Goal: Task Accomplishment & Management: Use online tool/utility

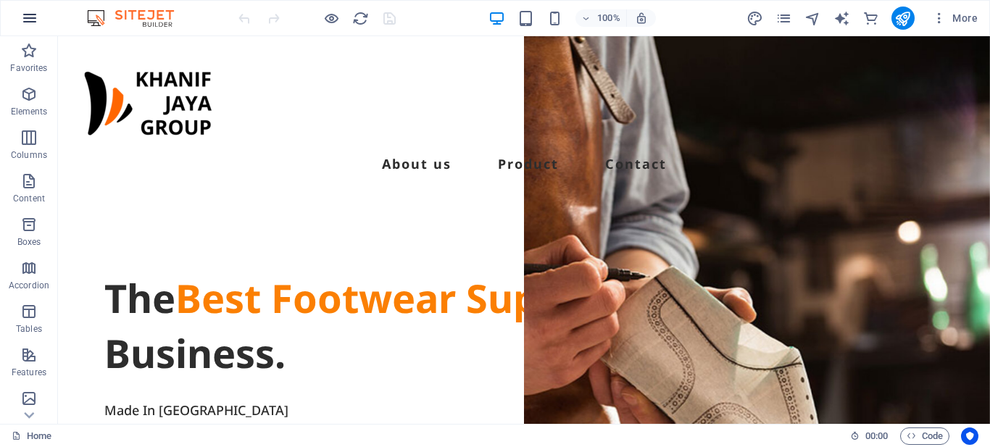
click at [25, 18] on icon "button" at bounding box center [29, 17] width 17 height 17
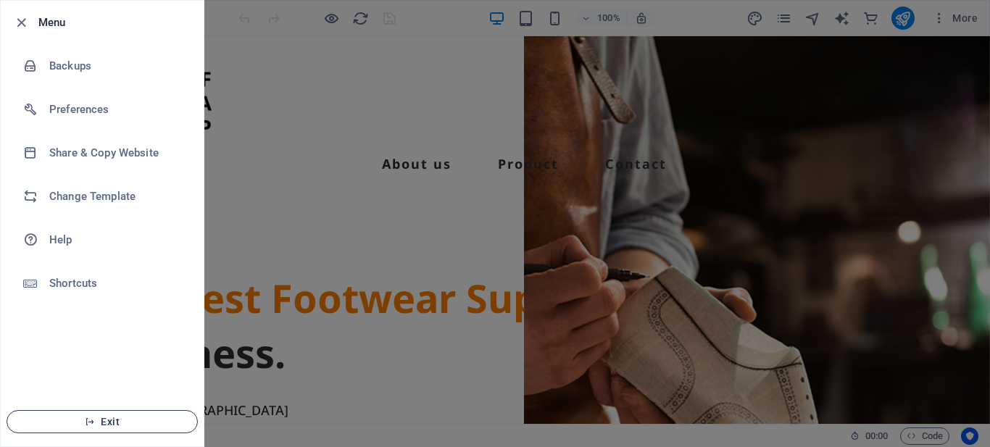
click at [151, 417] on span "Exit" at bounding box center [102, 422] width 167 height 12
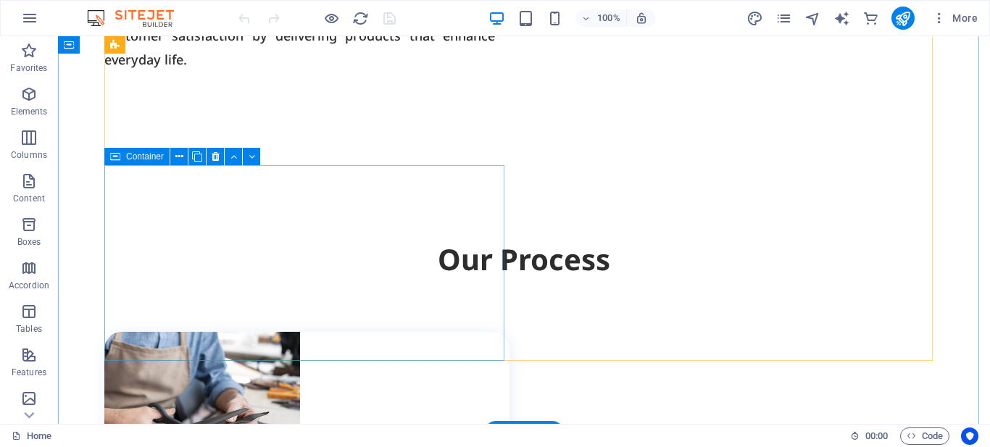
scroll to position [1226, 0]
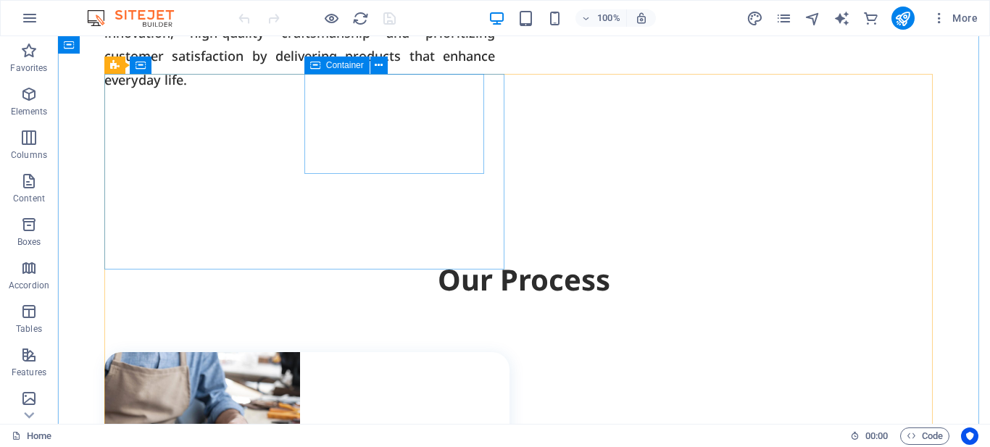
click at [313, 66] on icon at bounding box center [315, 65] width 10 height 17
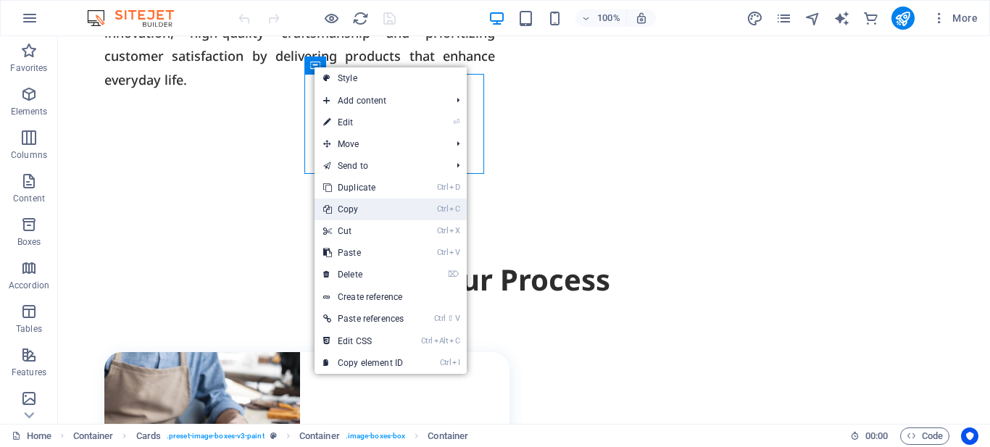
click at [354, 214] on link "Ctrl C Copy" at bounding box center [364, 210] width 98 height 22
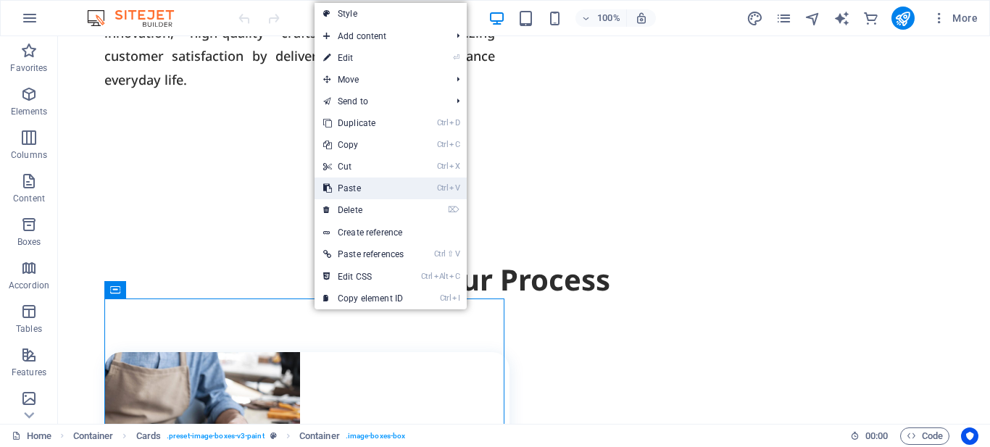
click at [362, 193] on link "Ctrl V Paste" at bounding box center [364, 189] width 98 height 22
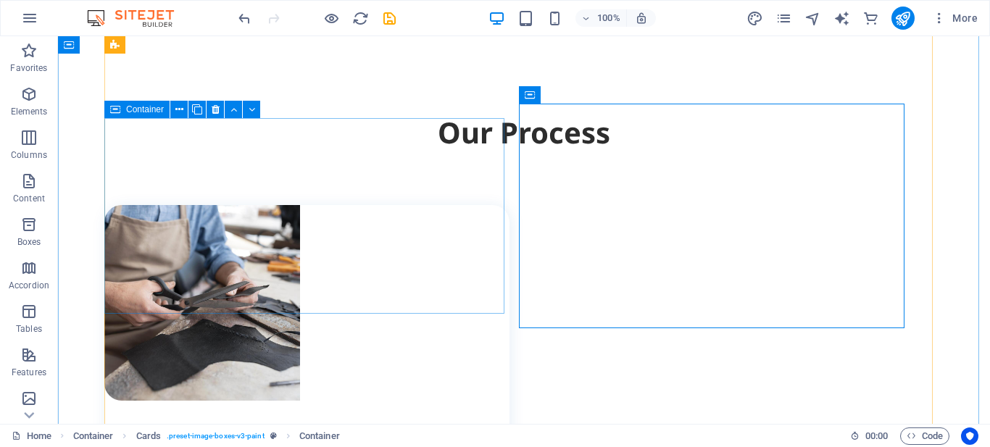
scroll to position [1299, 0]
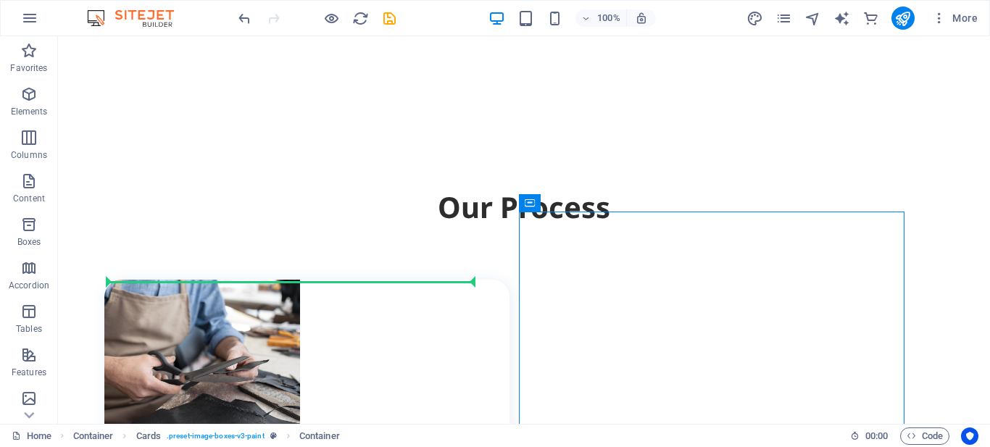
drag, startPoint x: 589, startPoint y: 236, endPoint x: 417, endPoint y: 278, distance: 176.9
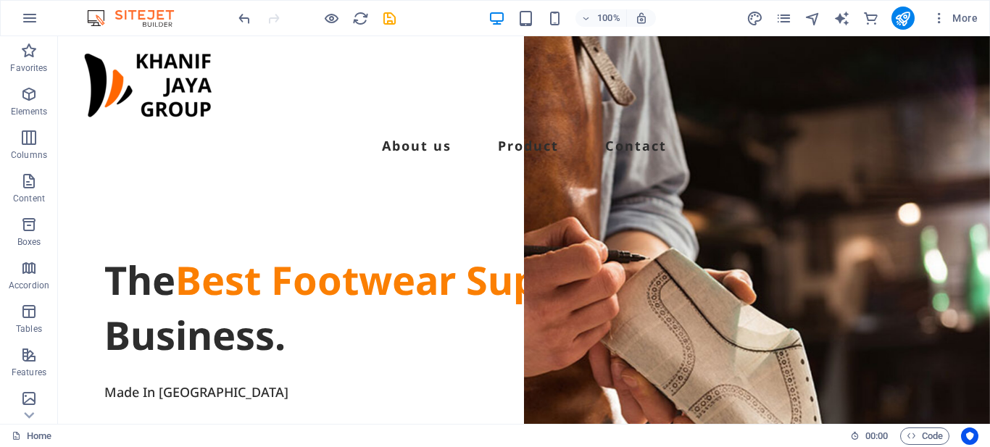
scroll to position [0, 0]
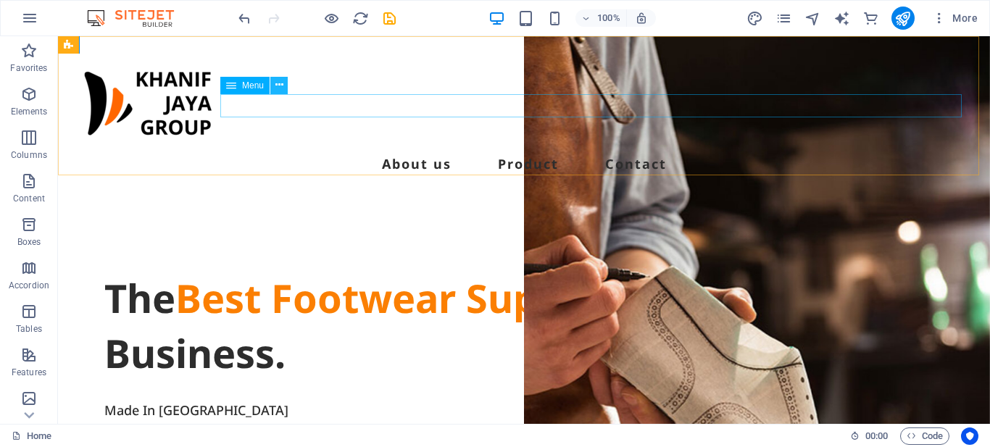
click at [273, 83] on button at bounding box center [278, 85] width 17 height 17
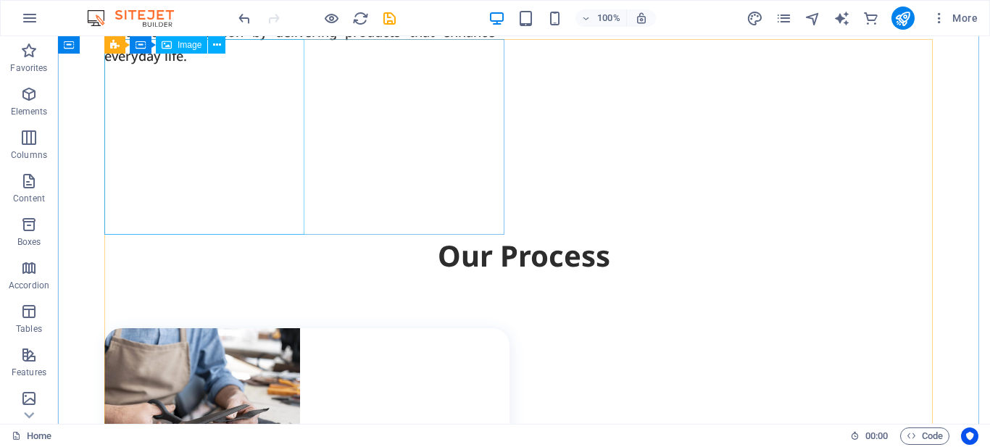
scroll to position [1226, 0]
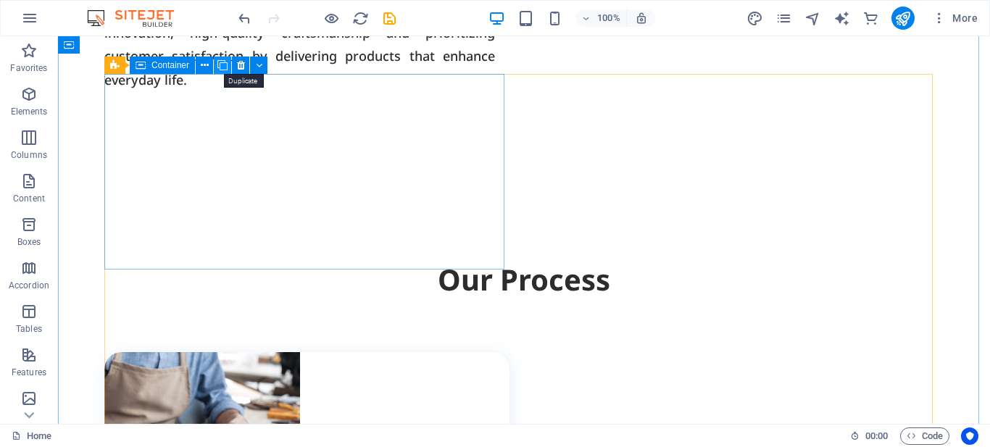
click at [219, 65] on icon at bounding box center [222, 65] width 10 height 15
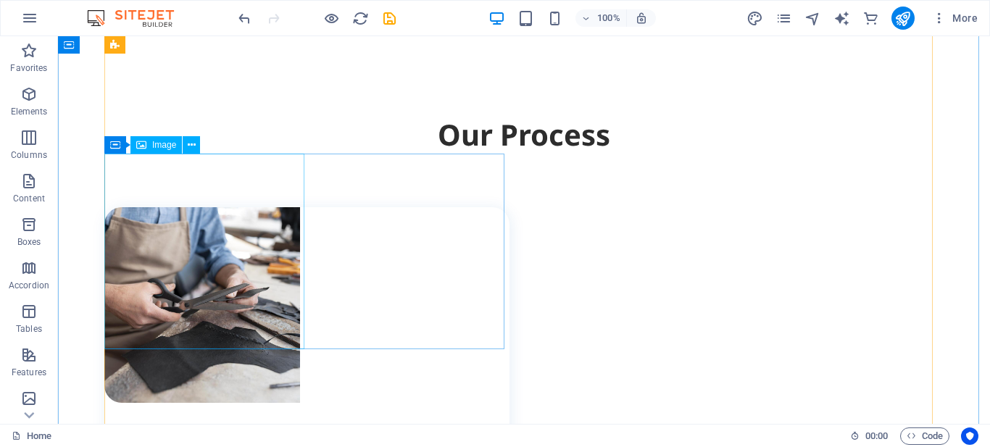
scroll to position [1516, 0]
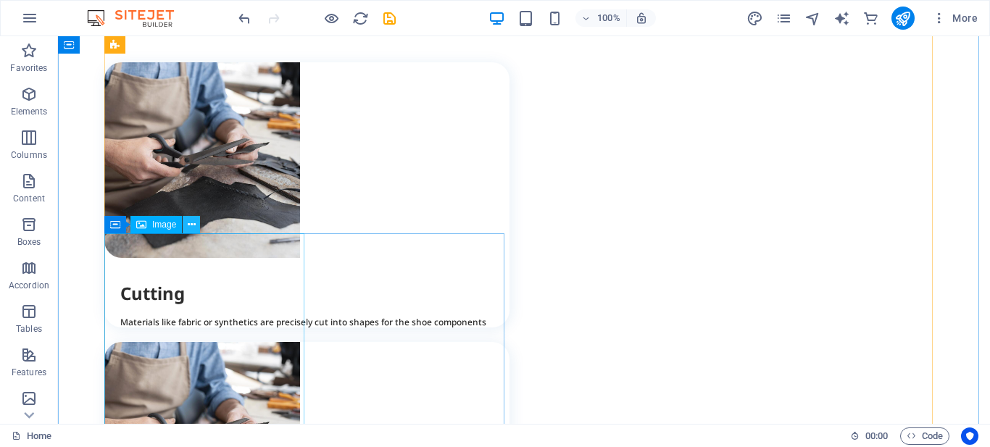
click at [194, 228] on icon at bounding box center [192, 224] width 8 height 15
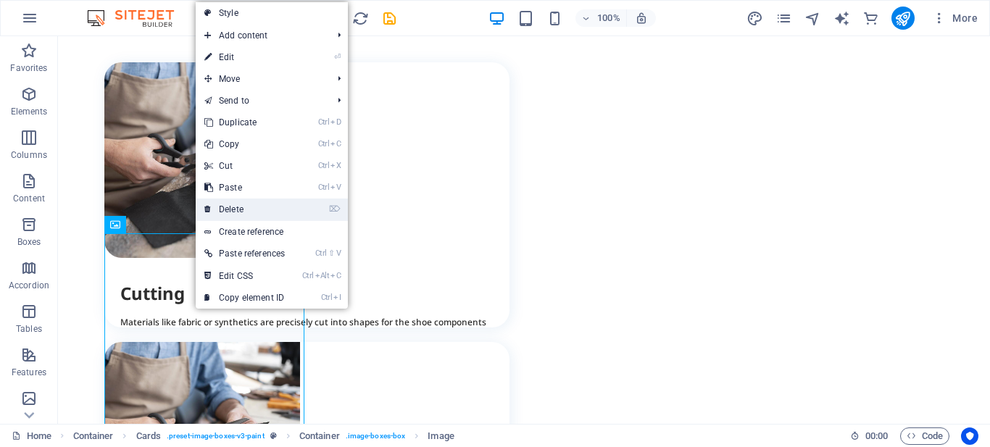
click at [230, 210] on link "⌦ Delete" at bounding box center [245, 210] width 98 height 22
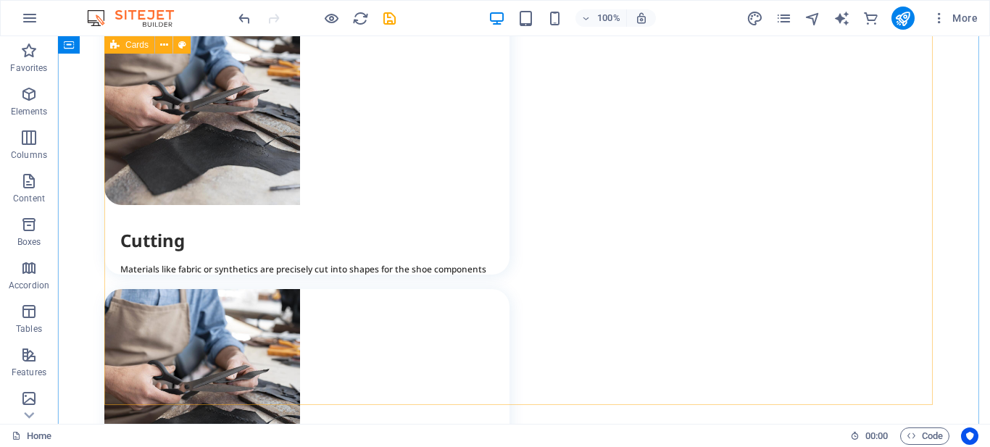
scroll to position [1589, 0]
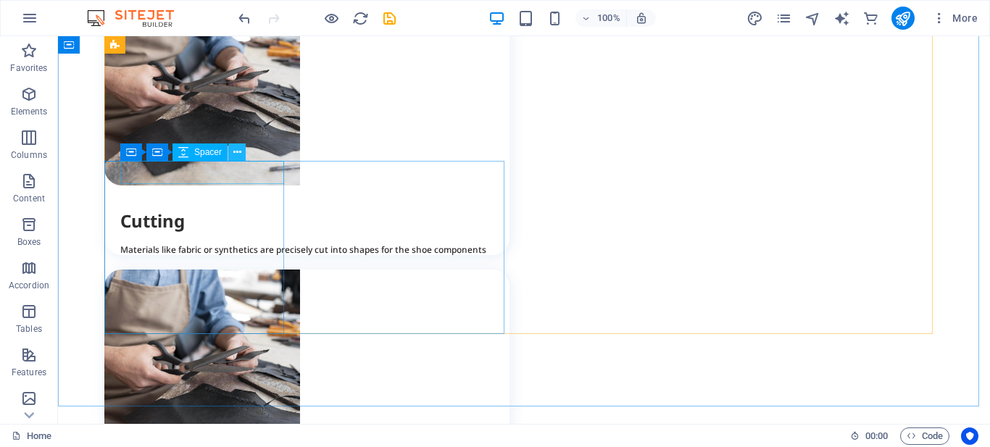
click at [236, 151] on icon at bounding box center [237, 152] width 8 height 15
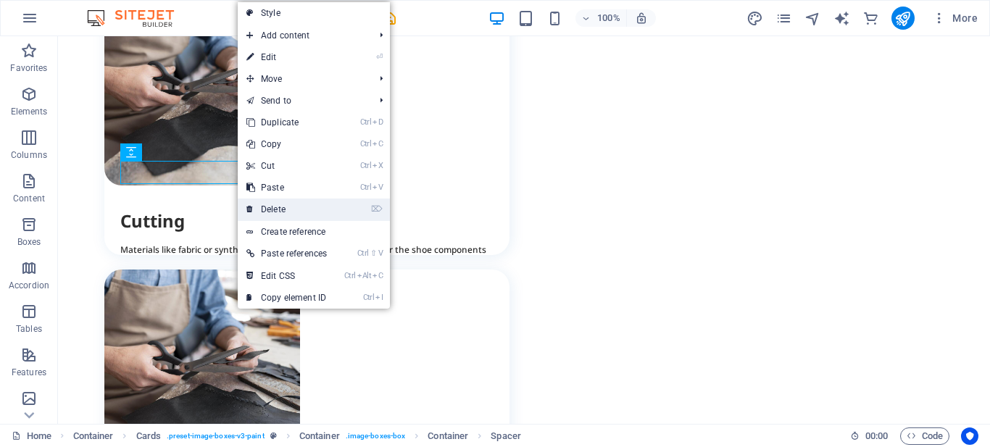
click at [278, 202] on link "⌦ Delete" at bounding box center [287, 210] width 98 height 22
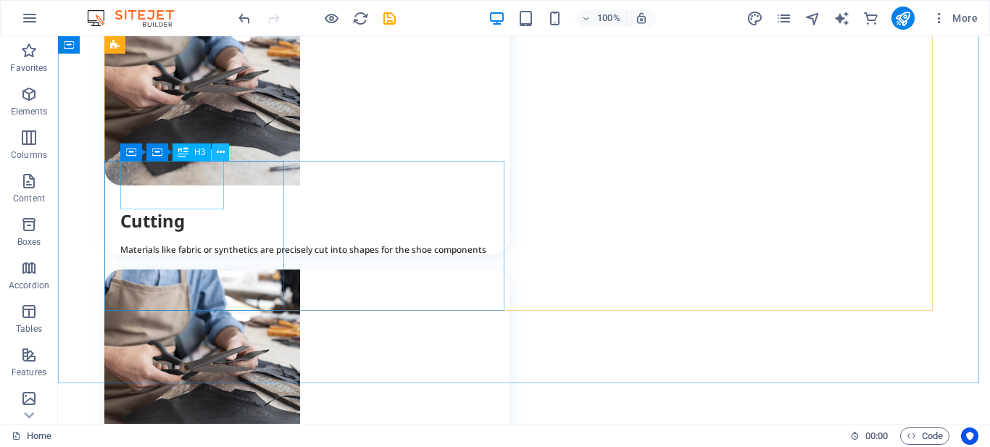
click at [220, 155] on icon at bounding box center [221, 152] width 8 height 15
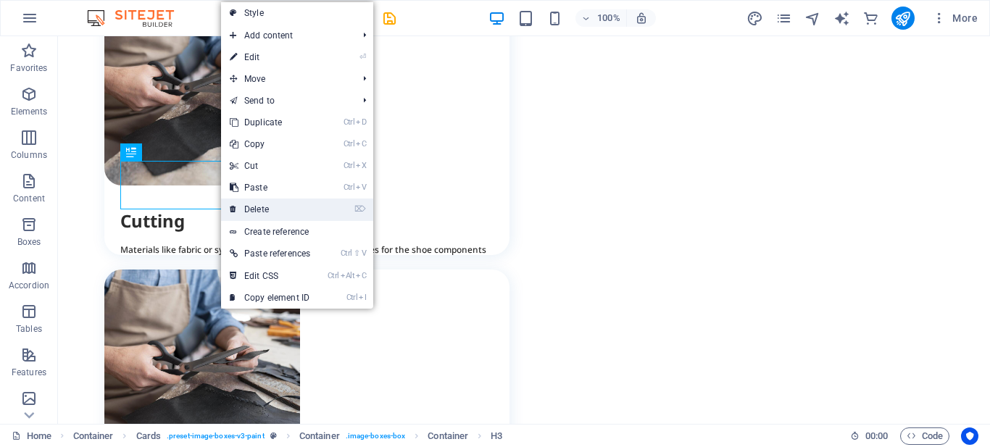
drag, startPoint x: 252, startPoint y: 209, endPoint x: 194, endPoint y: 173, distance: 68.0
click at [252, 209] on link "⌦ Delete" at bounding box center [270, 210] width 98 height 22
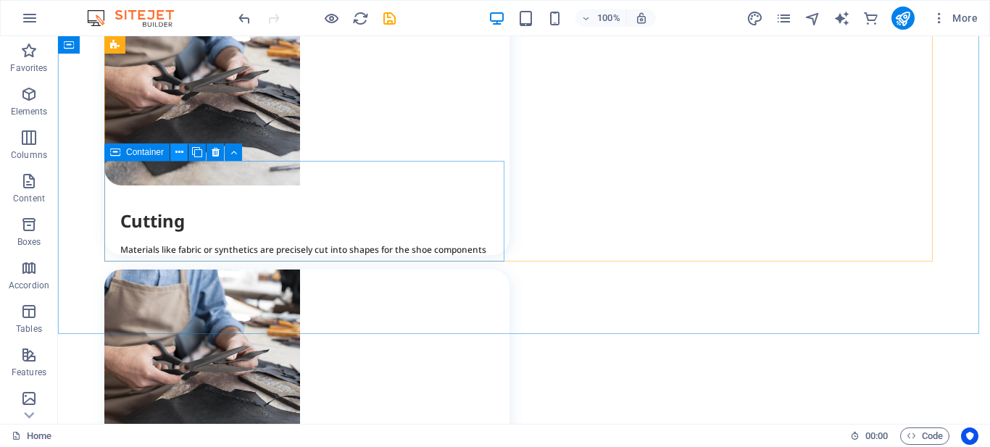
click at [176, 154] on icon at bounding box center [179, 152] width 8 height 15
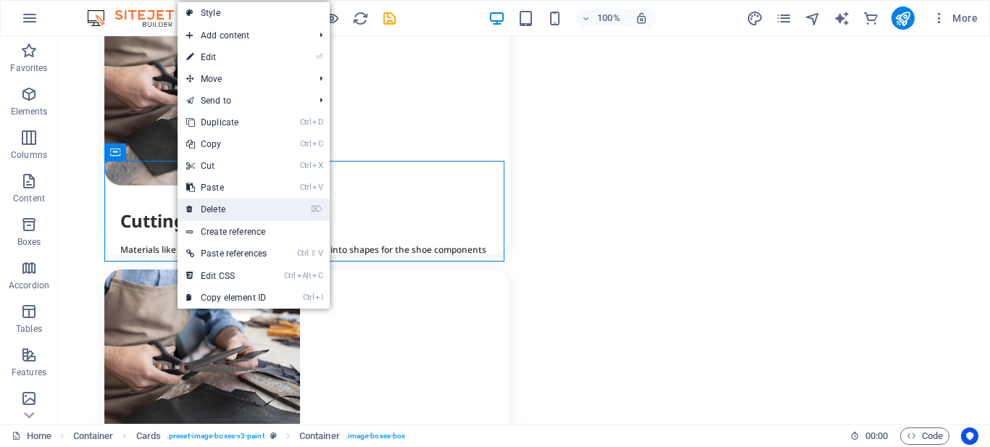
click at [209, 204] on link "⌦ Delete" at bounding box center [227, 210] width 98 height 22
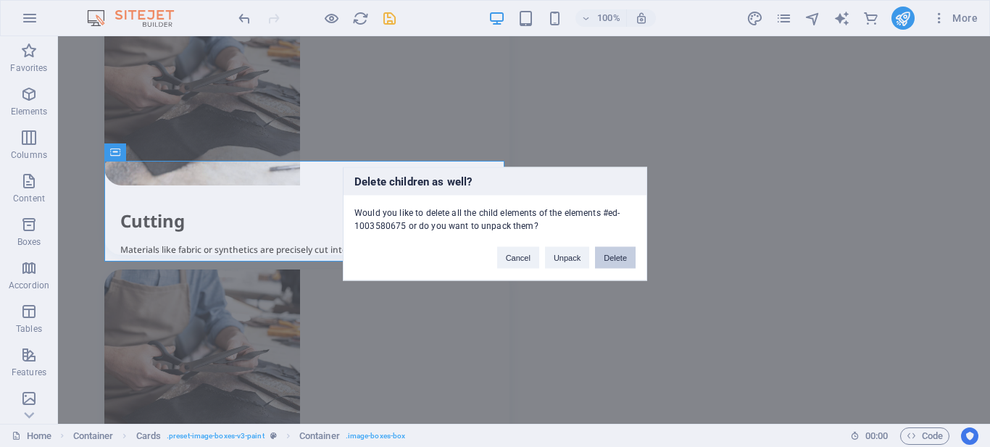
click at [608, 262] on button "Delete" at bounding box center [615, 257] width 41 height 22
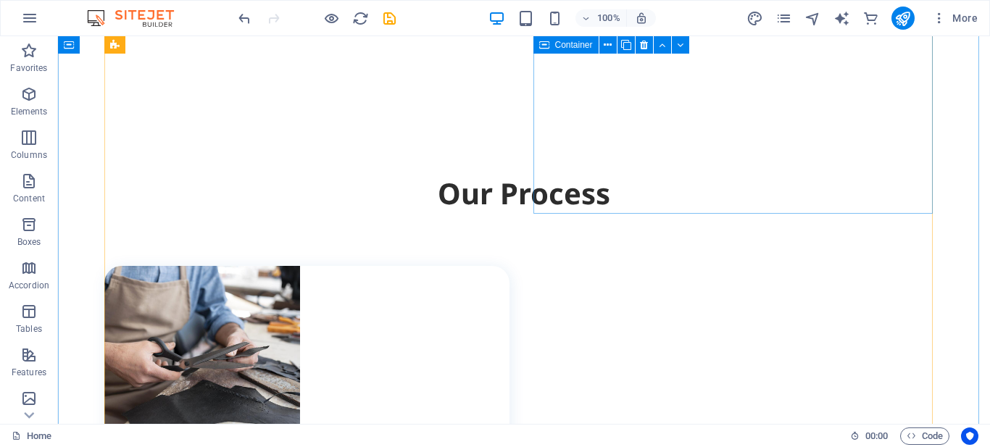
scroll to position [1371, 0]
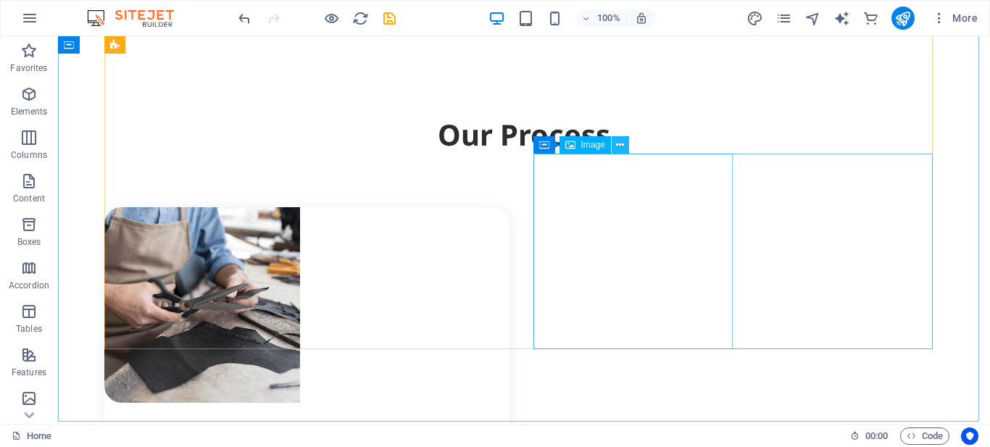
click at [623, 146] on icon at bounding box center [620, 145] width 8 height 15
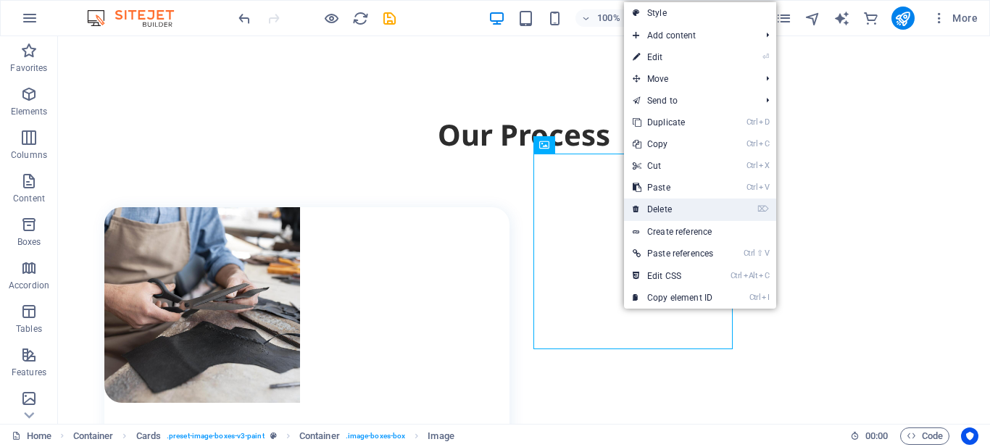
click at [660, 209] on link "⌦ Delete" at bounding box center [673, 210] width 98 height 22
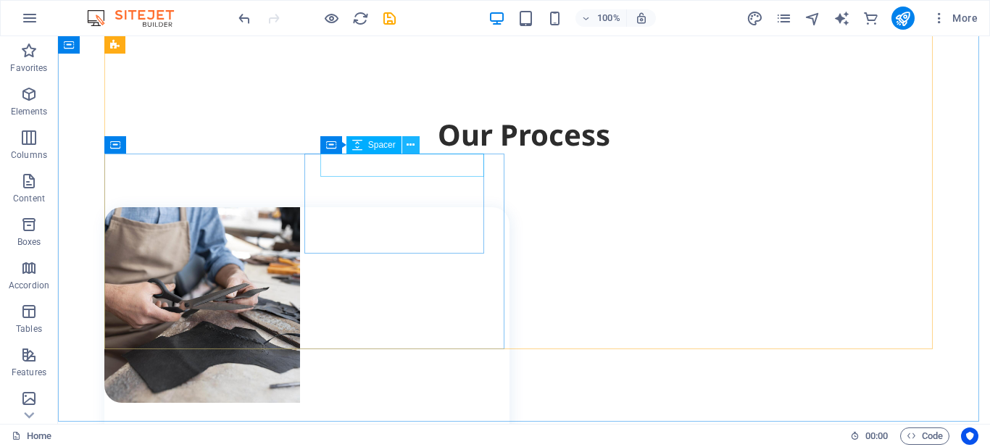
click at [413, 144] on icon at bounding box center [411, 145] width 8 height 15
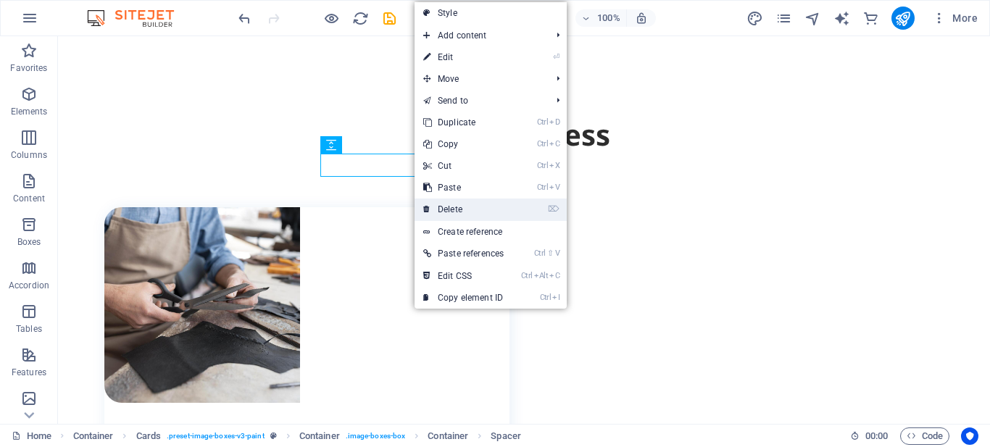
click at [436, 206] on link "⌦ Delete" at bounding box center [464, 210] width 98 height 22
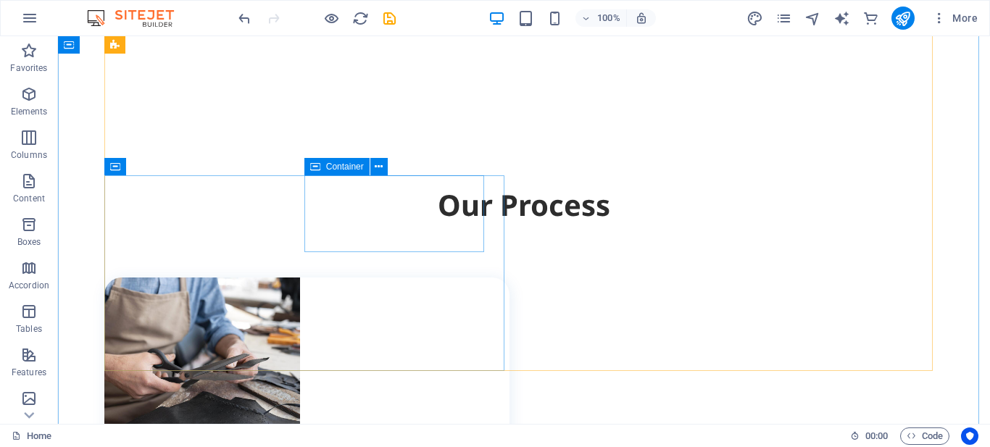
scroll to position [1226, 0]
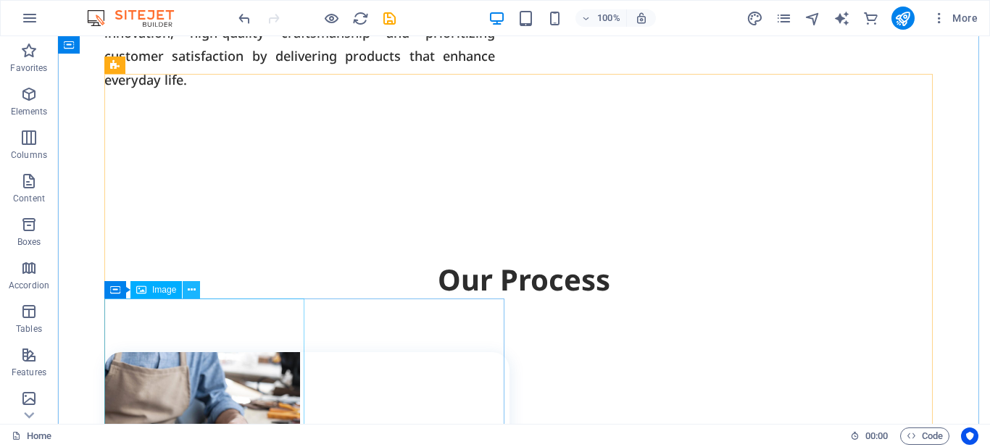
click at [188, 287] on icon at bounding box center [192, 290] width 8 height 15
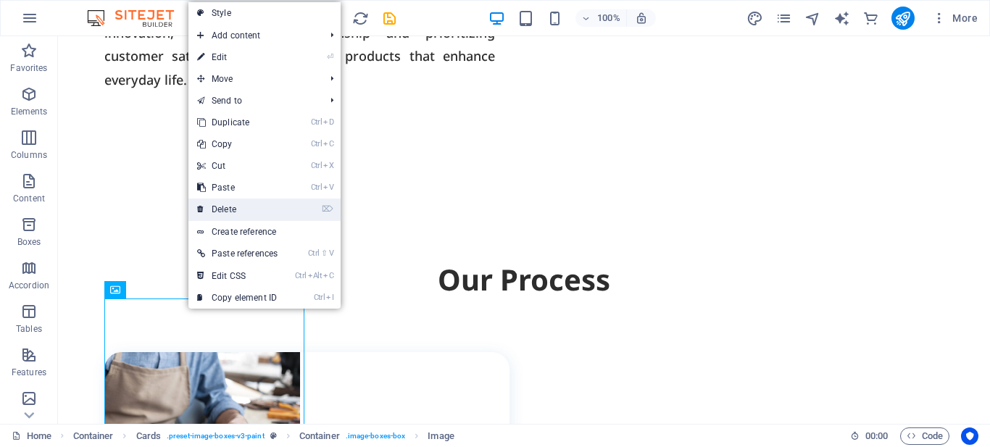
click at [219, 211] on link "⌦ Delete" at bounding box center [237, 210] width 98 height 22
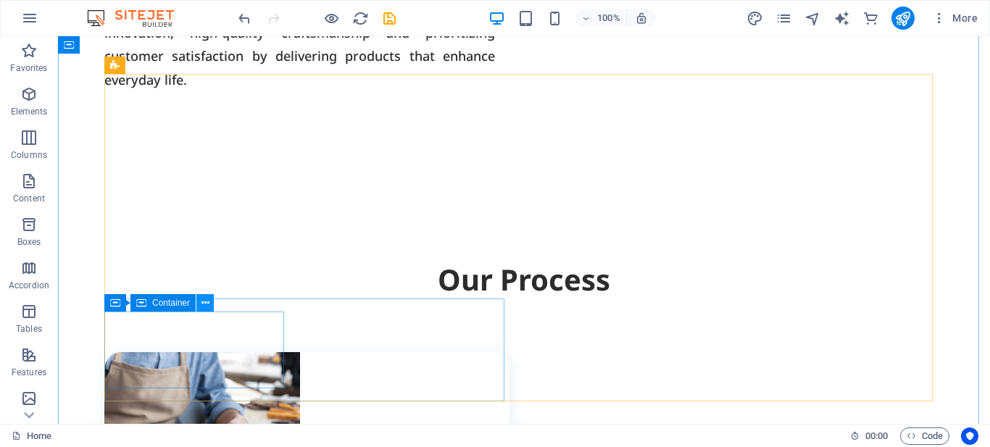
click at [201, 299] on icon at bounding box center [205, 303] width 8 height 15
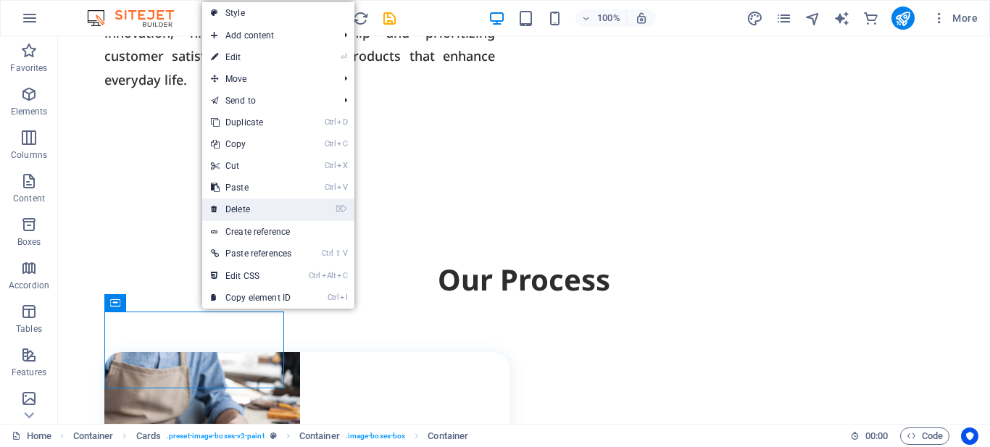
click at [233, 210] on link "⌦ Delete" at bounding box center [251, 210] width 98 height 22
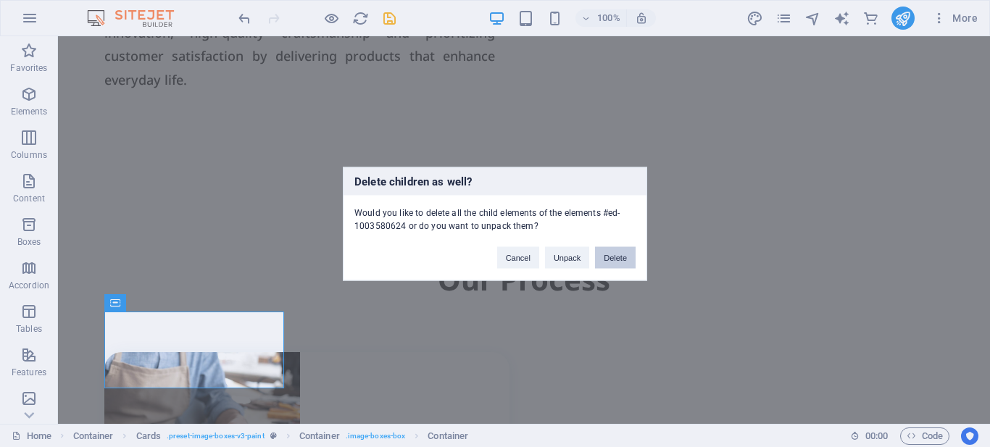
click at [612, 260] on button "Delete" at bounding box center [615, 257] width 41 height 22
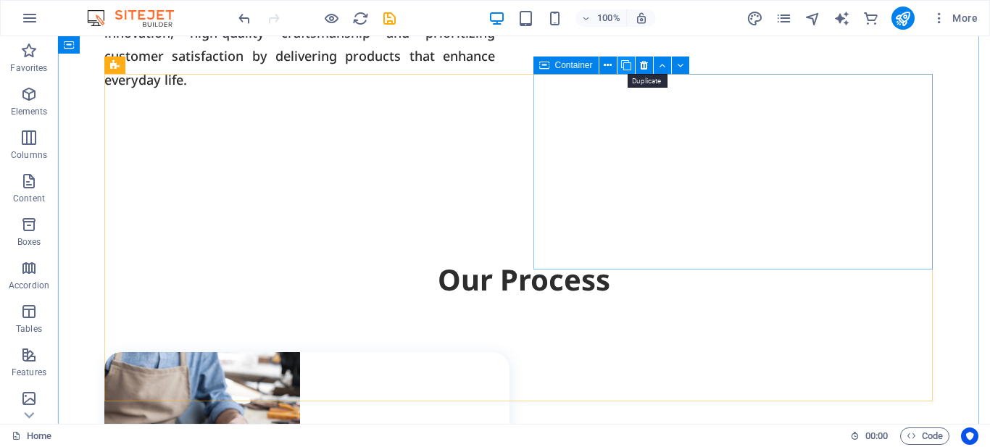
click at [625, 63] on icon at bounding box center [626, 65] width 10 height 15
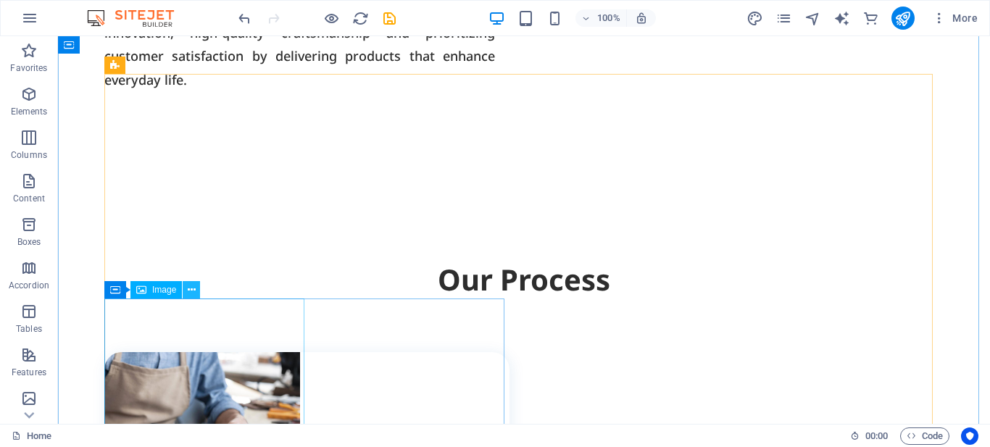
click at [189, 287] on icon at bounding box center [192, 290] width 8 height 15
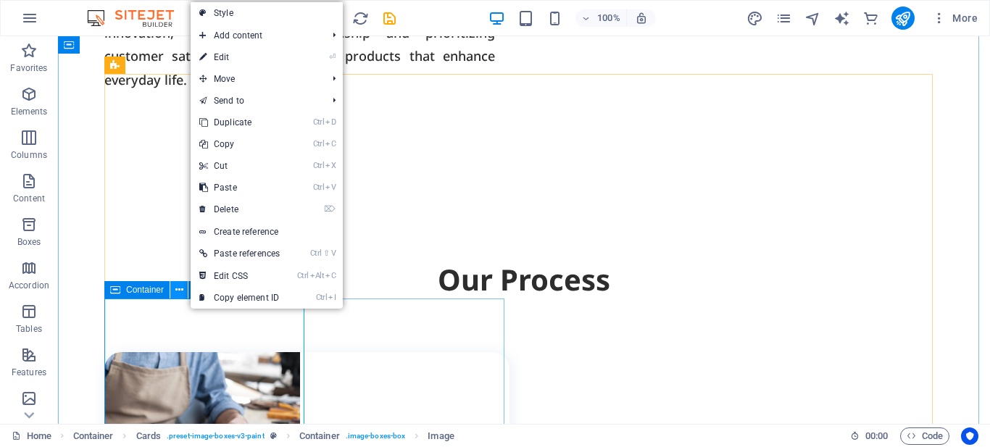
click at [170, 289] on button at bounding box center [178, 289] width 17 height 17
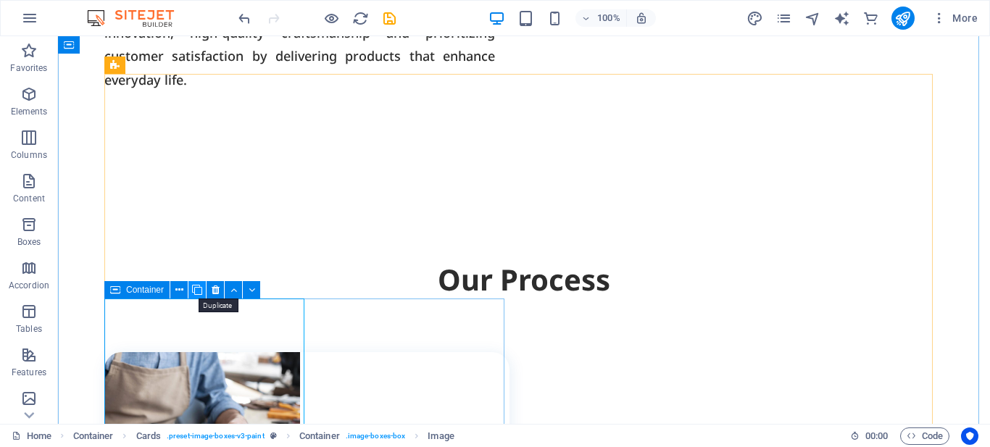
click at [196, 292] on icon at bounding box center [197, 290] width 10 height 15
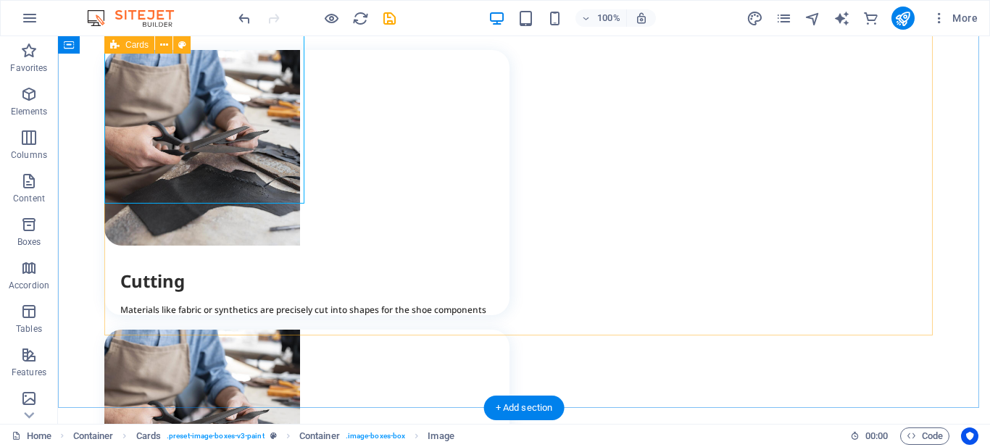
scroll to position [1516, 0]
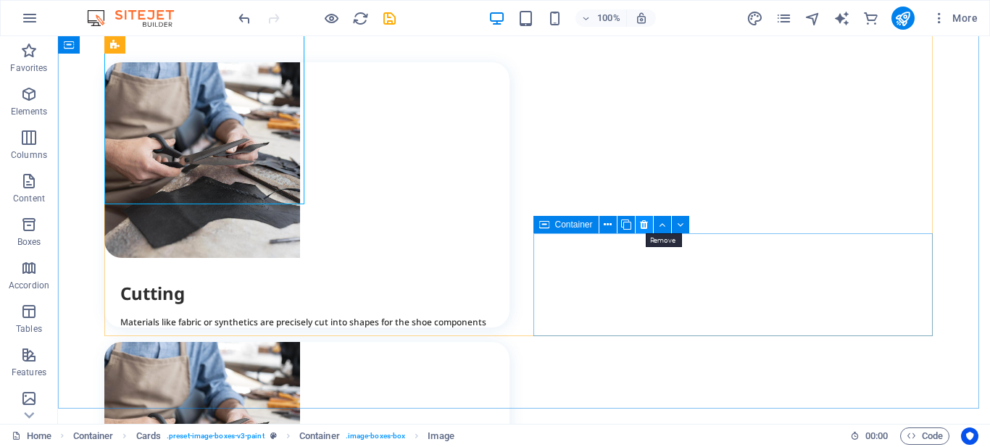
click at [647, 226] on icon at bounding box center [644, 224] width 8 height 15
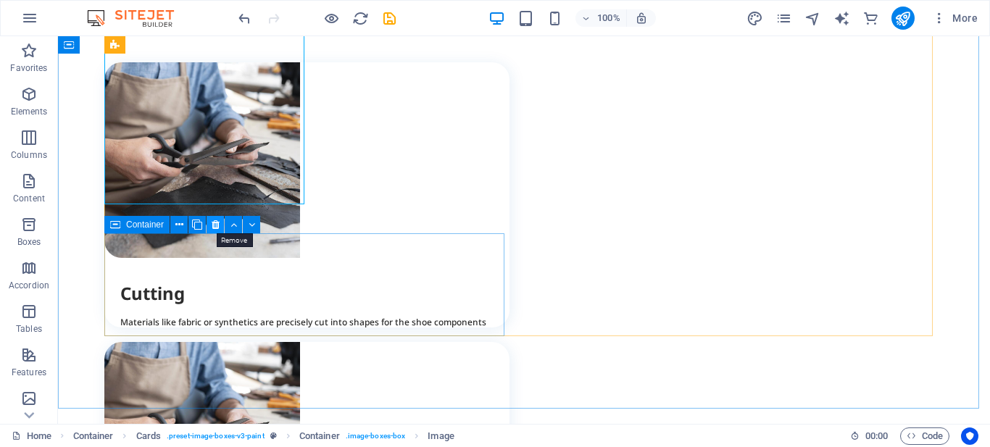
click at [212, 225] on icon at bounding box center [216, 224] width 8 height 15
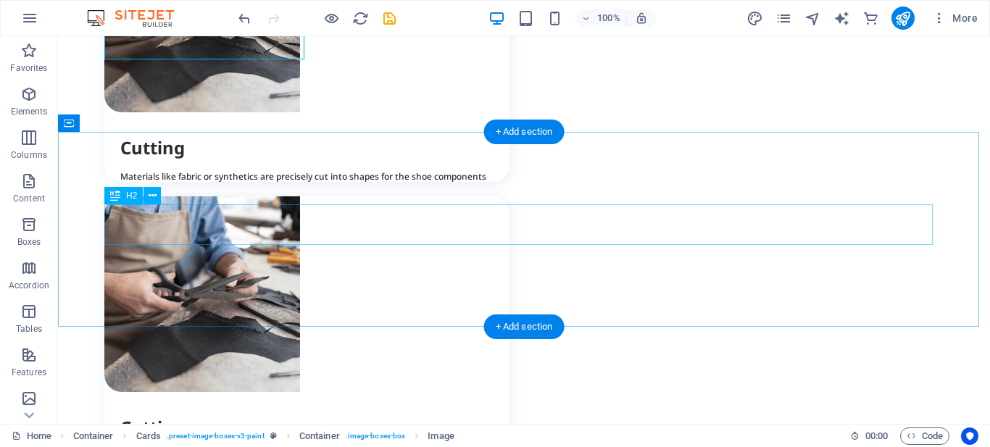
scroll to position [1661, 0]
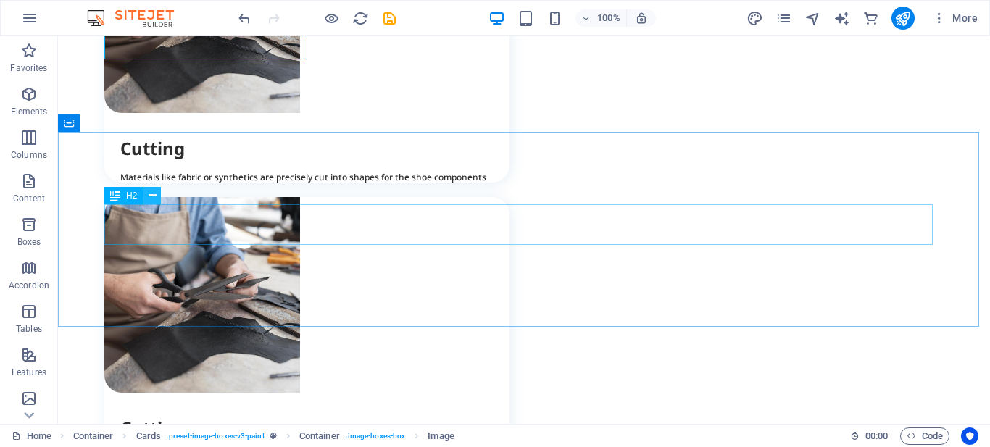
click at [150, 200] on icon at bounding box center [153, 195] width 8 height 15
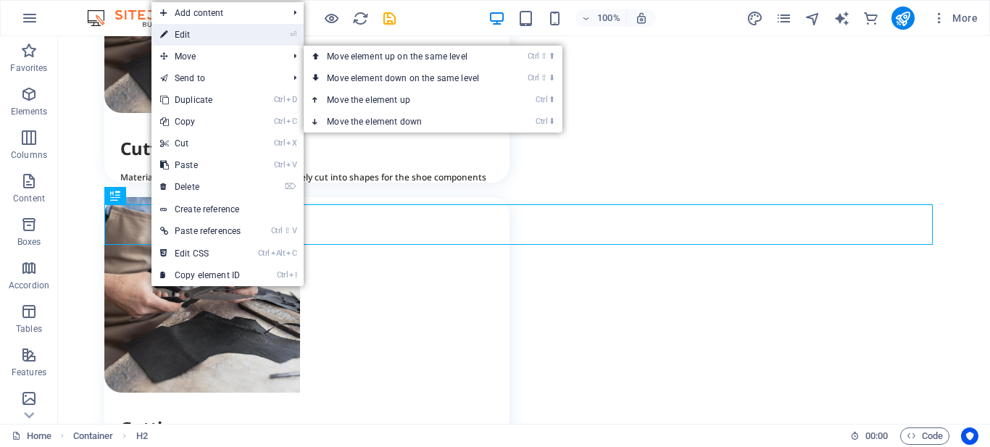
click at [199, 38] on link "⏎ Edit" at bounding box center [200, 35] width 98 height 22
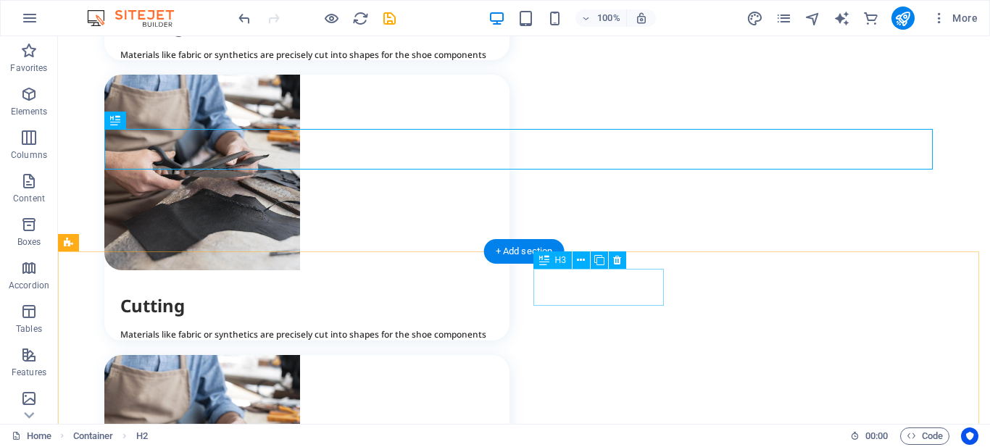
scroll to position [1734, 0]
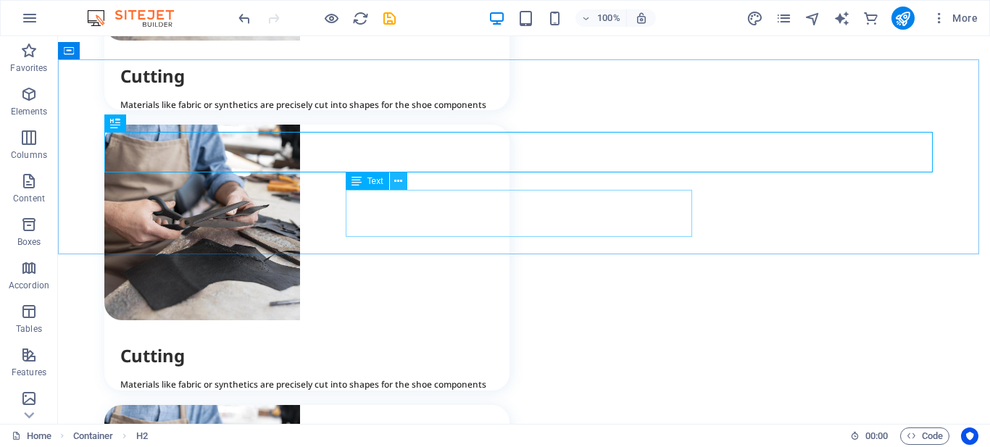
click at [397, 181] on icon at bounding box center [398, 181] width 8 height 15
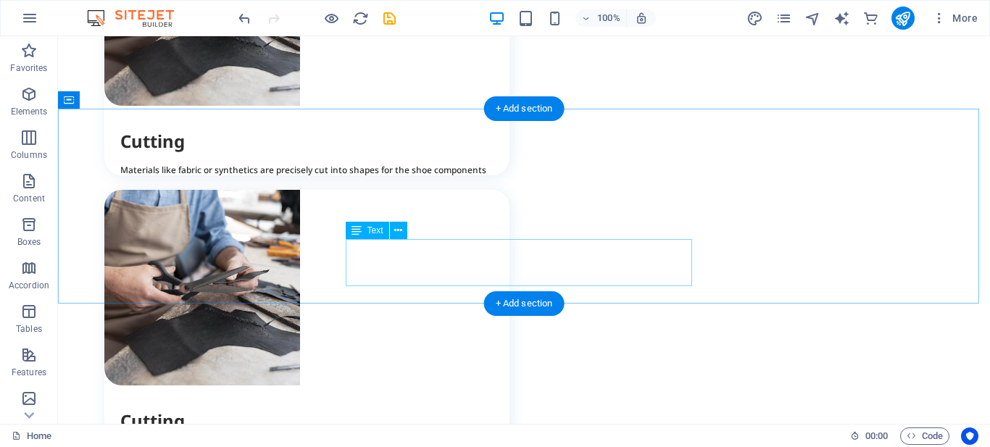
scroll to position [1661, 0]
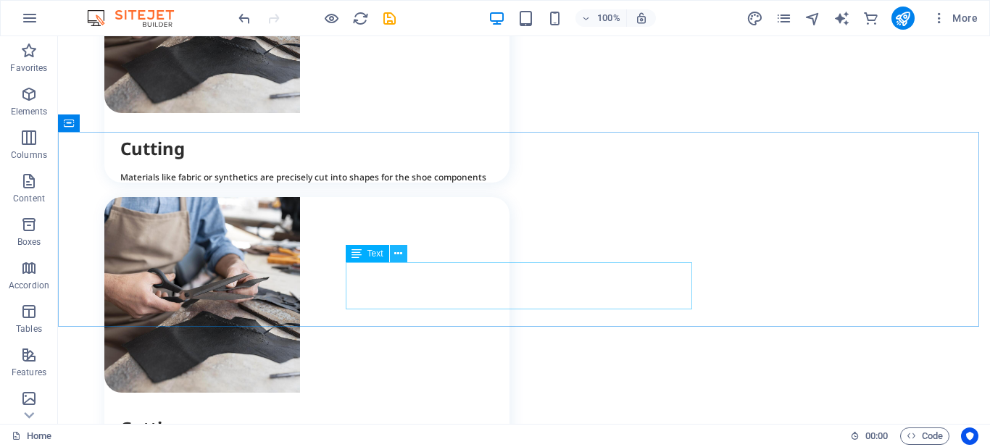
click at [400, 257] on icon at bounding box center [398, 253] width 8 height 15
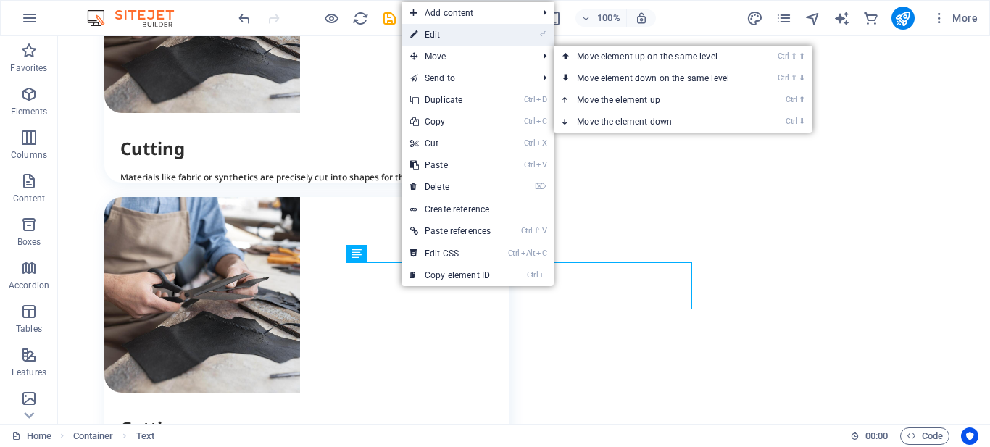
drag, startPoint x: 448, startPoint y: 36, endPoint x: 137, endPoint y: 69, distance: 312.7
click at [448, 36] on link "⏎ Edit" at bounding box center [451, 35] width 98 height 22
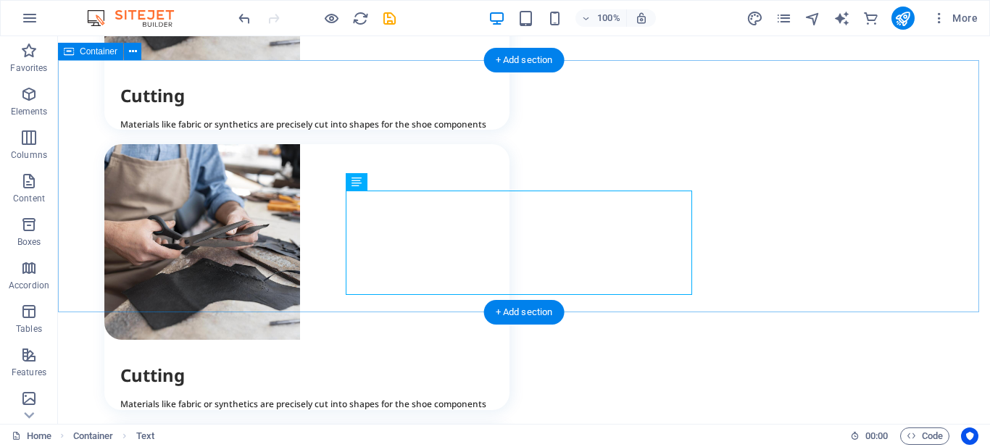
scroll to position [1734, 0]
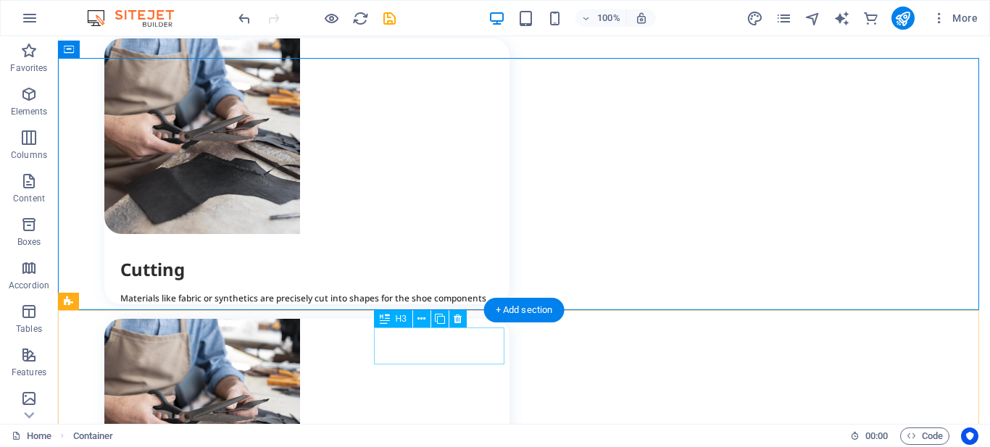
scroll to position [1951, 0]
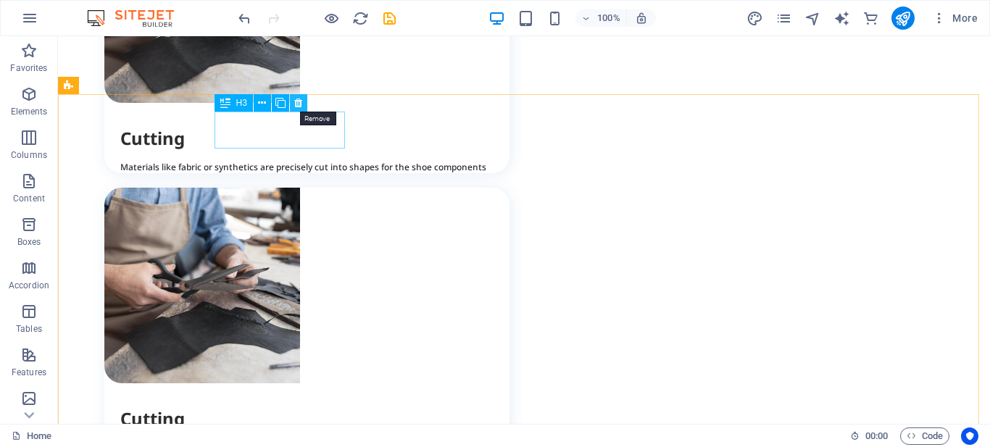
click at [300, 106] on icon at bounding box center [298, 103] width 8 height 15
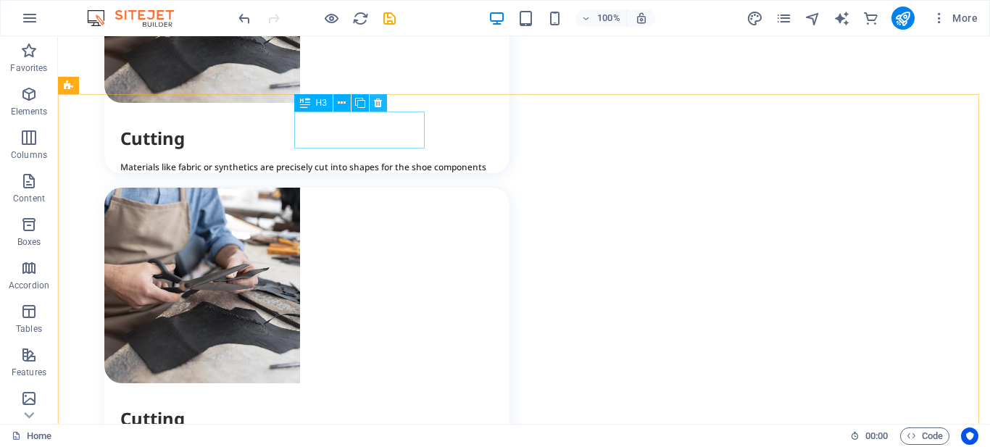
click at [381, 105] on icon at bounding box center [378, 103] width 8 height 15
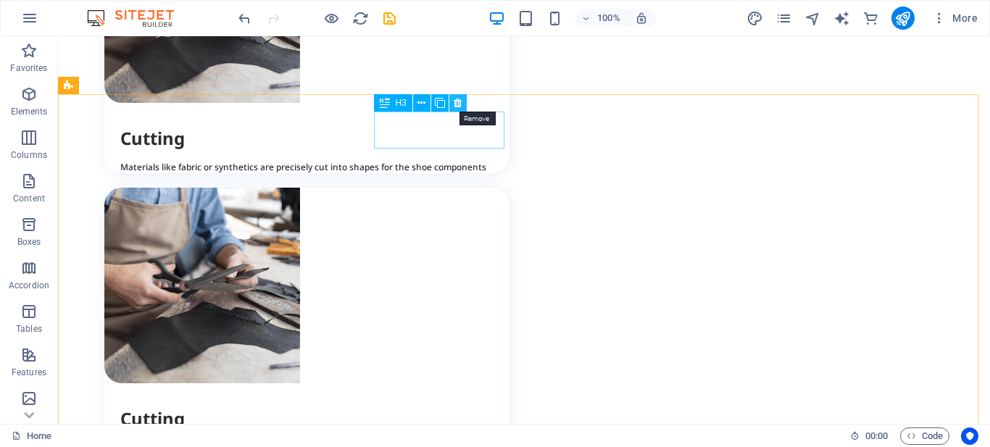
click at [461, 107] on icon at bounding box center [458, 103] width 8 height 15
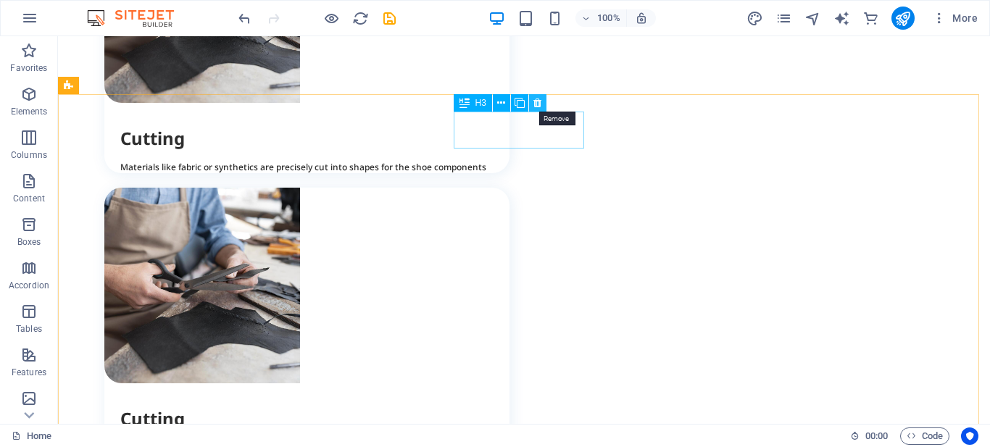
click at [535, 106] on icon at bounding box center [537, 103] width 8 height 15
click at [540, 103] on icon at bounding box center [537, 103] width 8 height 15
click at [539, 101] on icon at bounding box center [537, 103] width 8 height 15
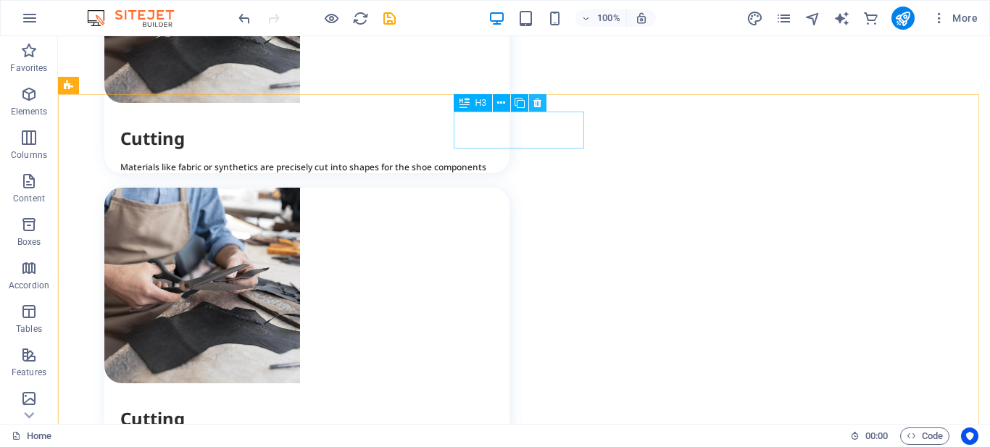
click at [539, 101] on icon at bounding box center [537, 103] width 8 height 15
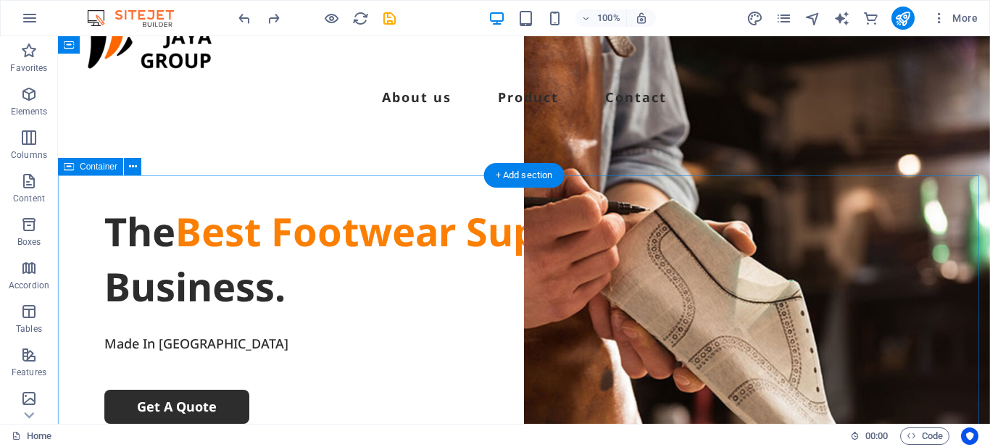
scroll to position [0, 0]
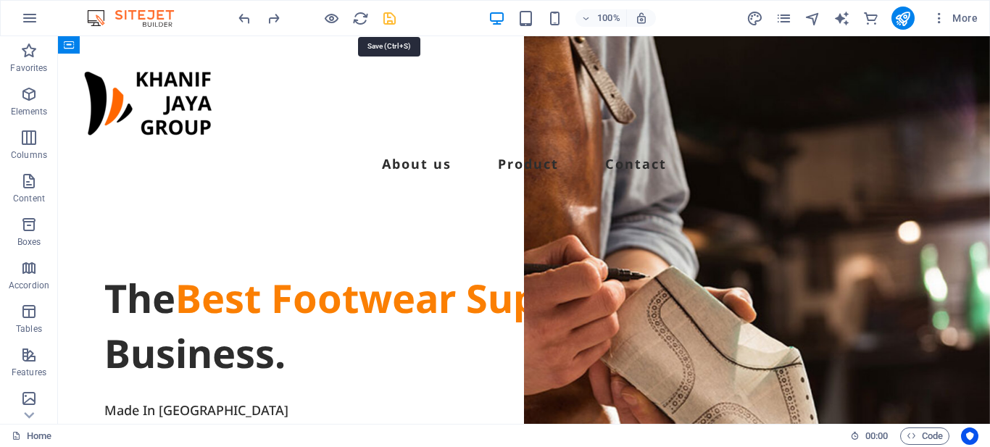
click at [389, 20] on icon "save" at bounding box center [389, 18] width 17 height 17
checkbox input "false"
click at [25, 22] on icon "button" at bounding box center [29, 17] width 17 height 17
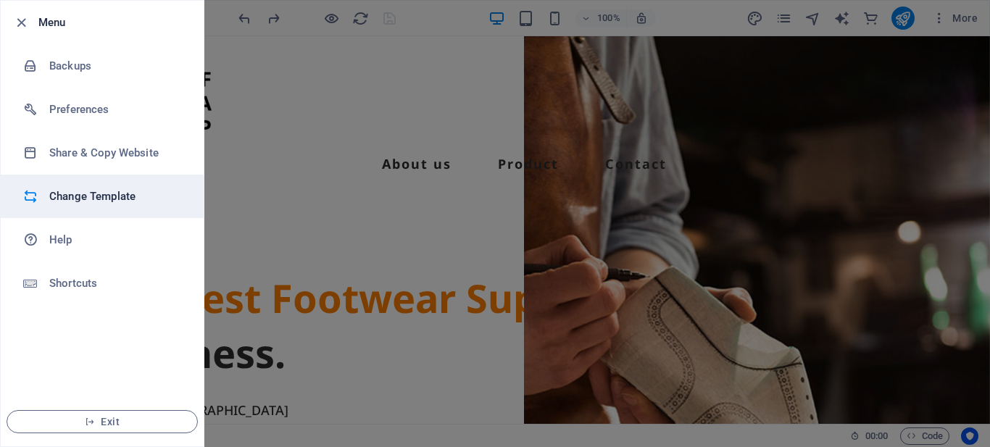
click at [88, 195] on h6 "Change Template" at bounding box center [116, 196] width 134 height 17
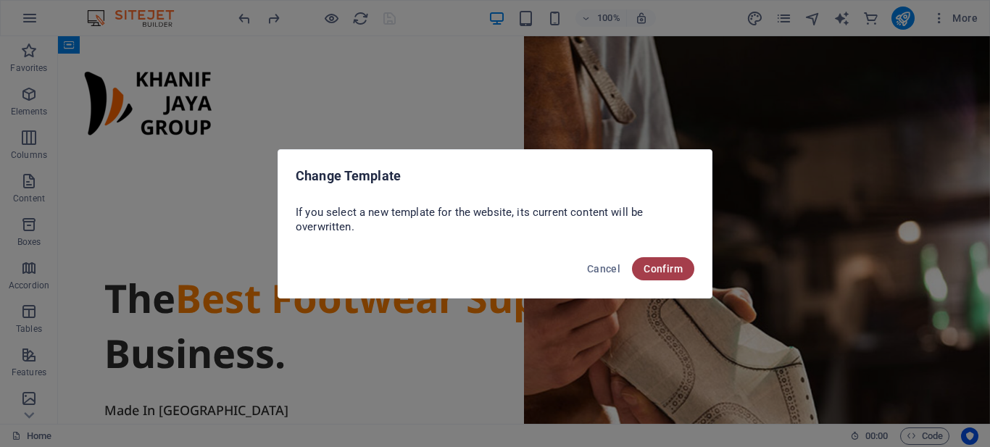
click at [660, 271] on span "Confirm" at bounding box center [663, 269] width 39 height 12
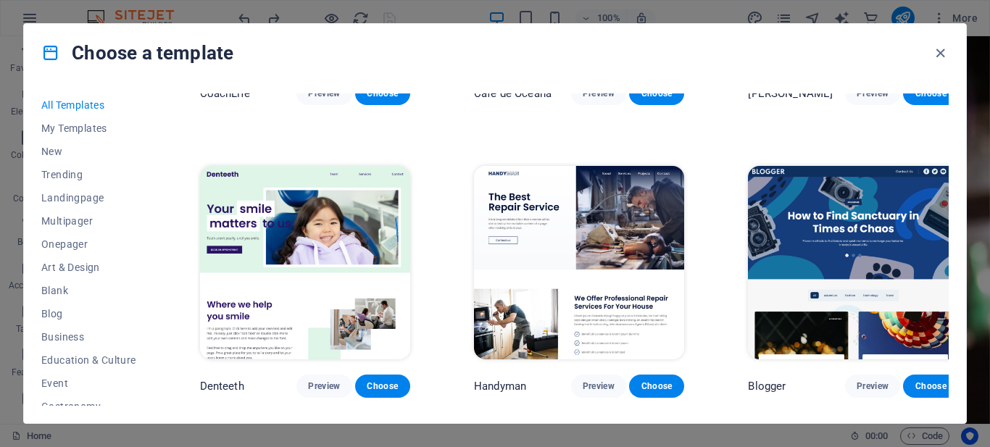
scroll to position [4660, 0]
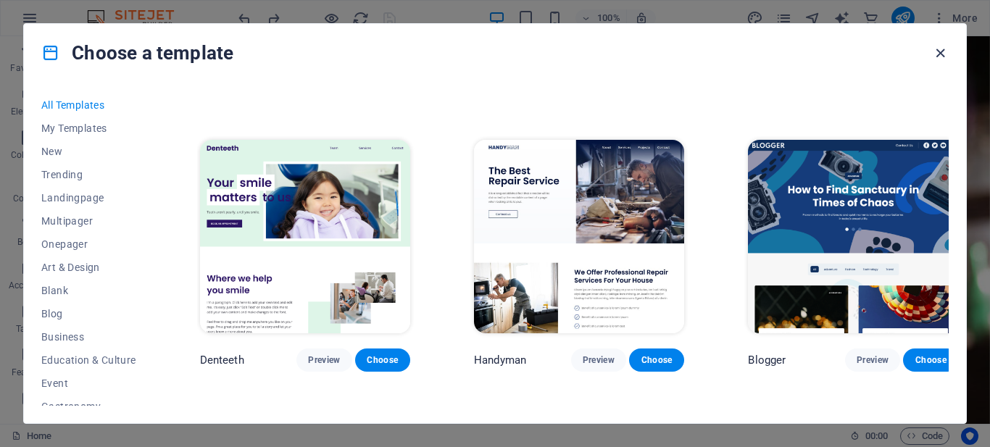
click at [936, 56] on icon "button" at bounding box center [940, 53] width 17 height 17
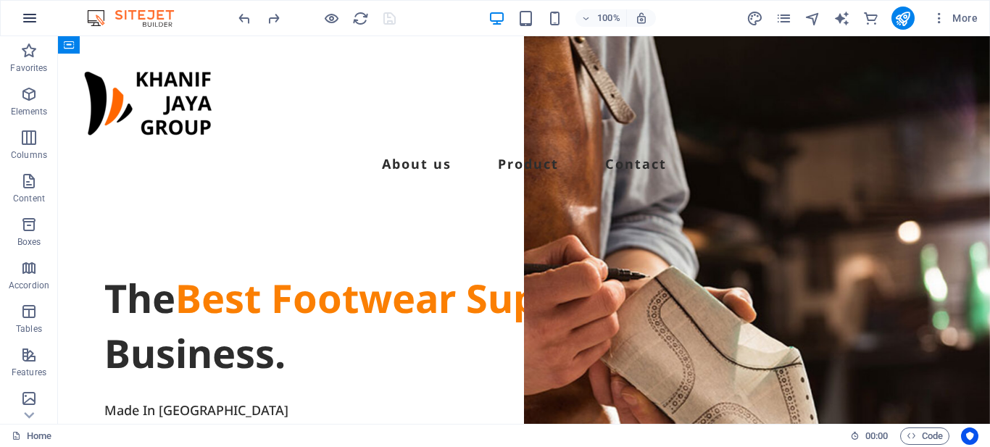
click at [24, 14] on icon "button" at bounding box center [29, 17] width 17 height 17
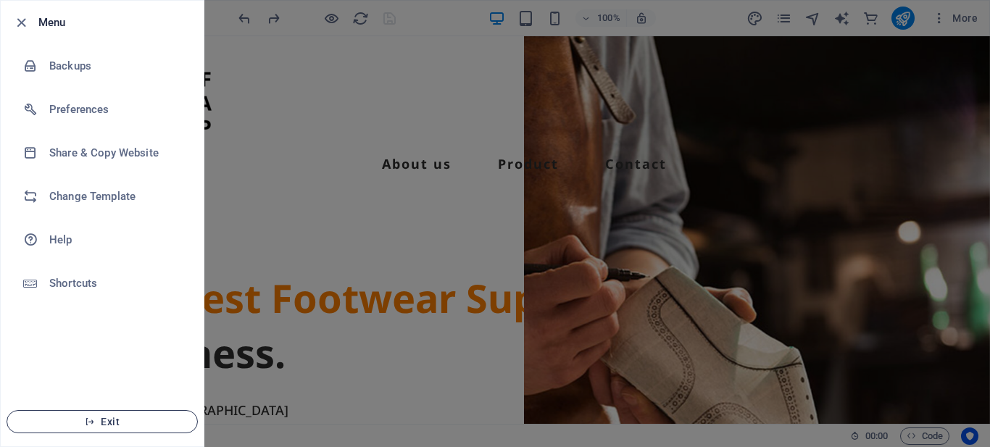
click at [100, 423] on span "Exit" at bounding box center [102, 422] width 167 height 12
